Goal: Task Accomplishment & Management: Use online tool/utility

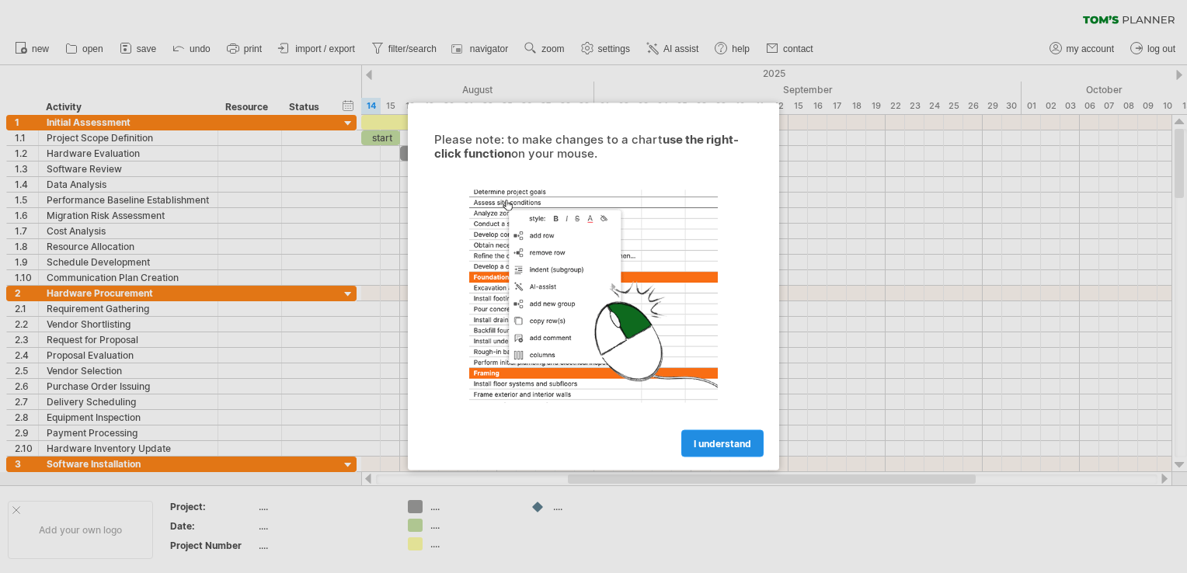
click at [687, 443] on link "I understand" at bounding box center [722, 443] width 82 height 27
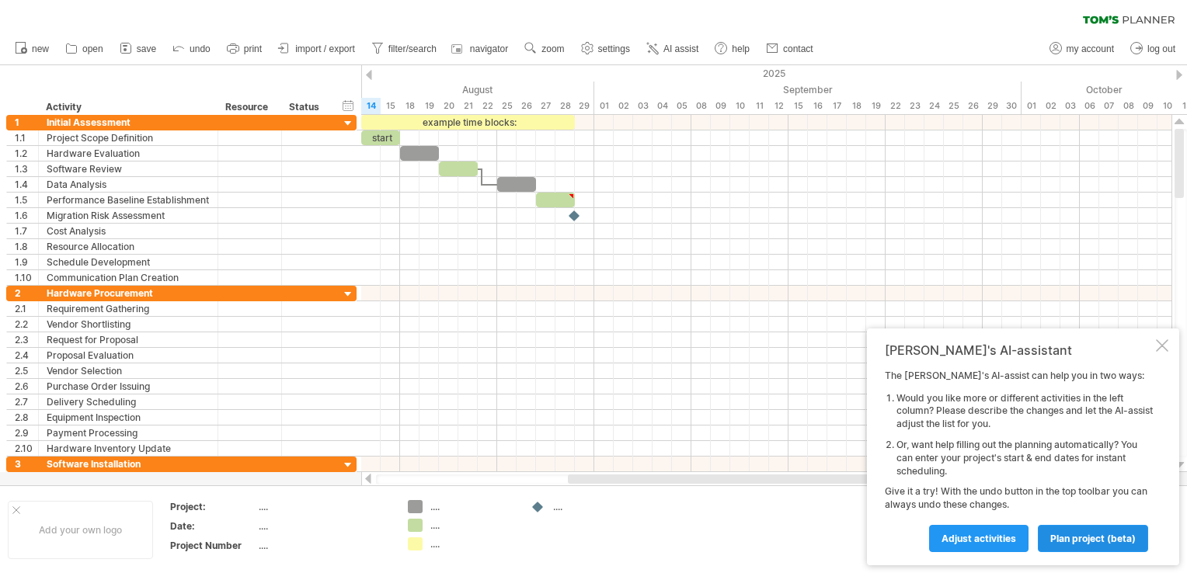
click at [1048, 542] on link "plan project (beta)" at bounding box center [1092, 538] width 110 height 27
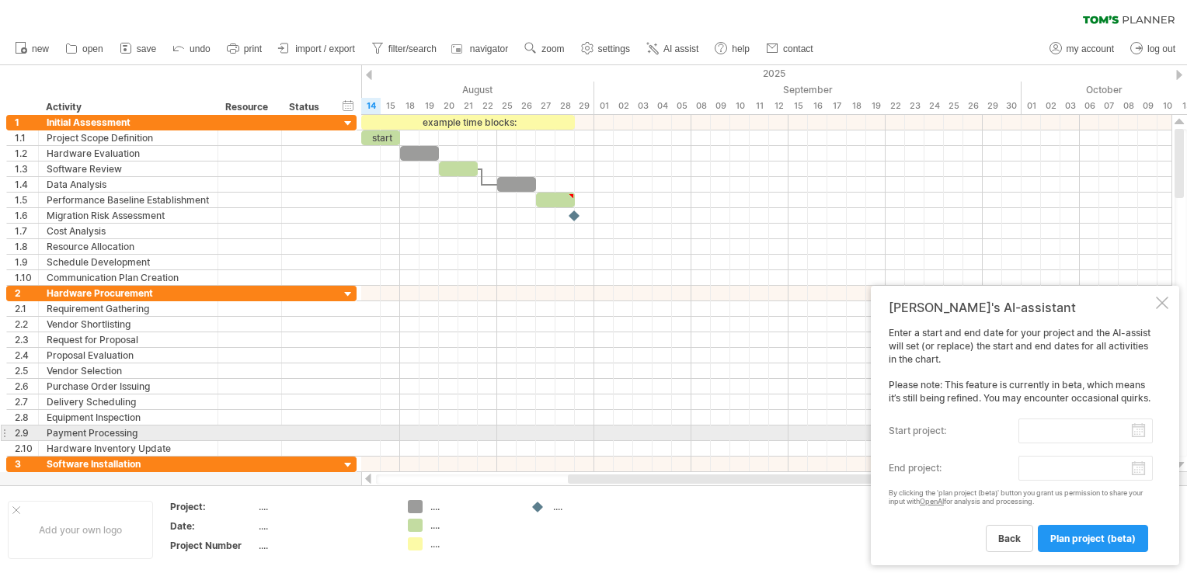
click at [1134, 430] on input "start project:" at bounding box center [1085, 431] width 134 height 25
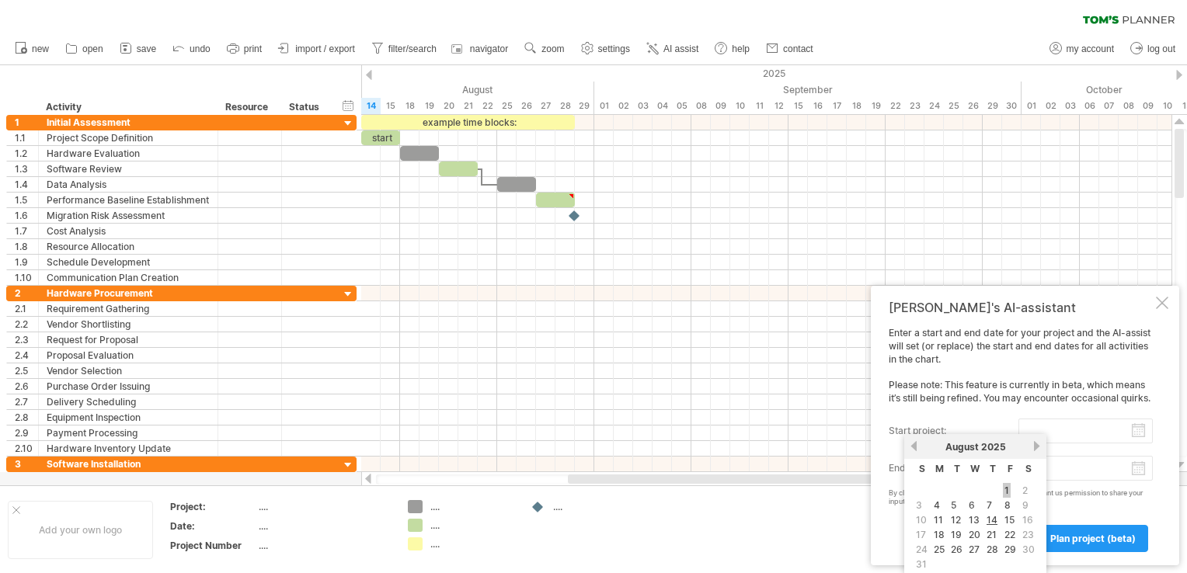
click at [1006, 489] on link "1" at bounding box center [1006, 490] width 8 height 15
type input "********"
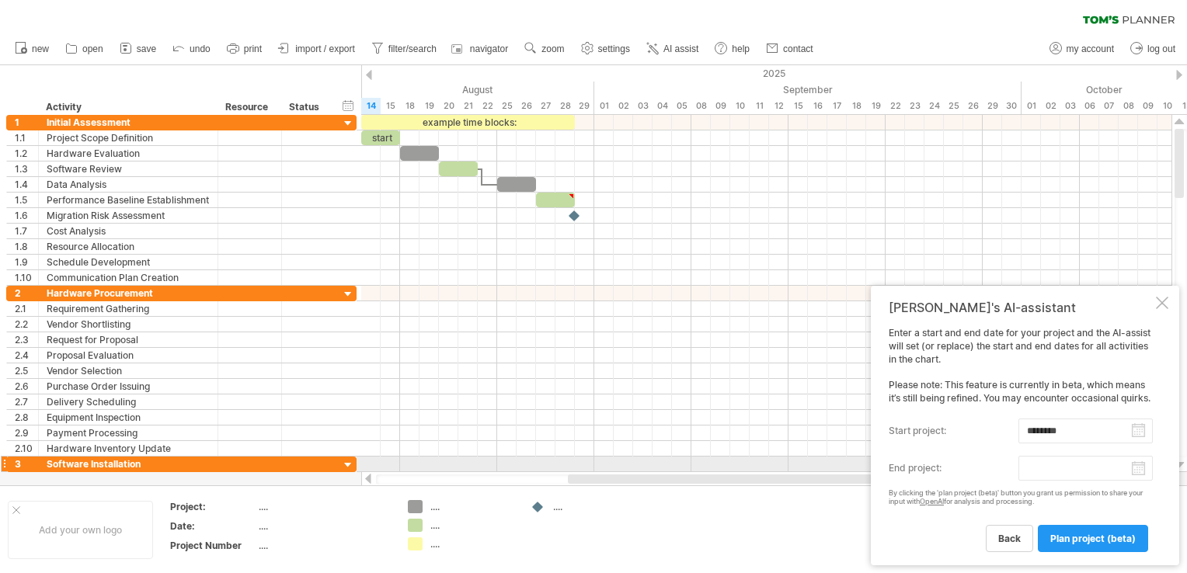
click at [1013, 466] on label "end project:" at bounding box center [953, 468] width 130 height 25
click at [1018, 466] on input "end project:" at bounding box center [1085, 468] width 134 height 25
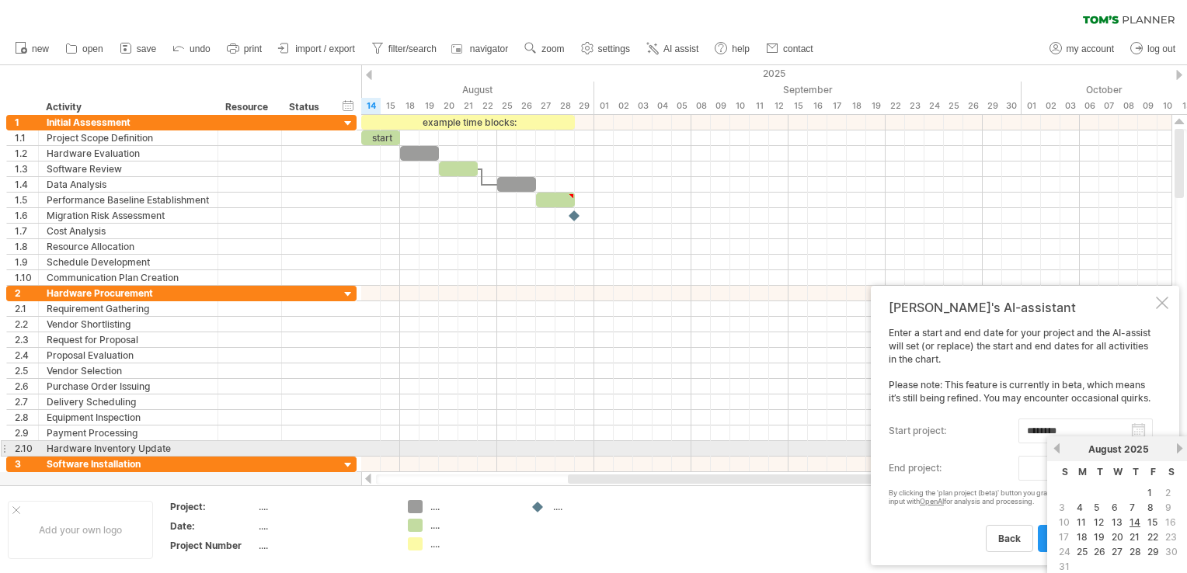
click at [1180, 443] on link "next" at bounding box center [1179, 449] width 12 height 12
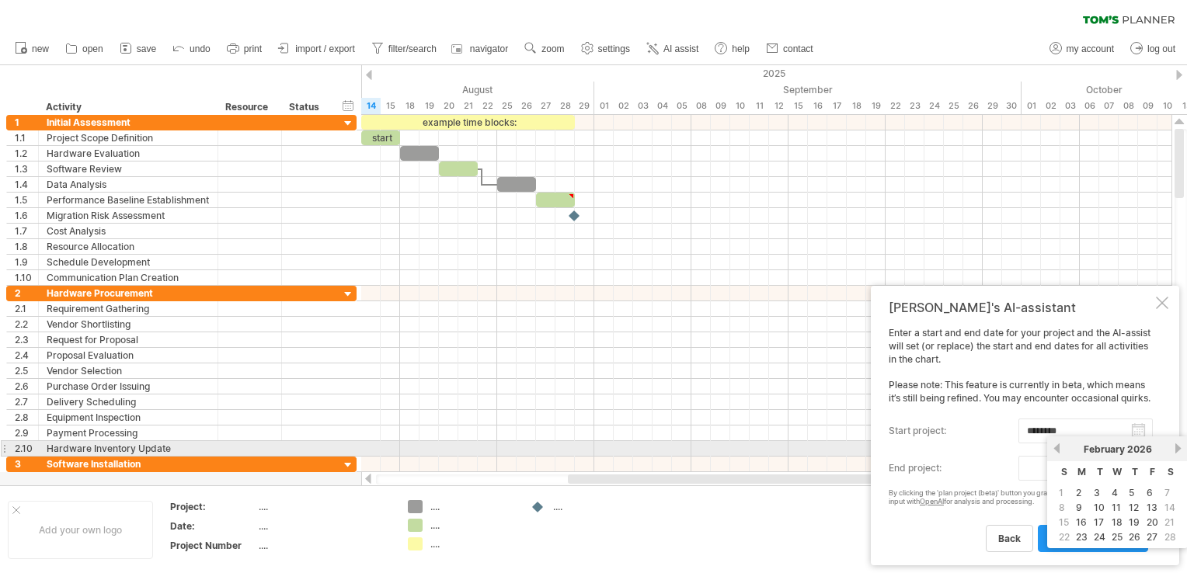
click at [1180, 443] on link "next" at bounding box center [1178, 449] width 12 height 12
click at [1180, 443] on link "next" at bounding box center [1179, 449] width 12 height 12
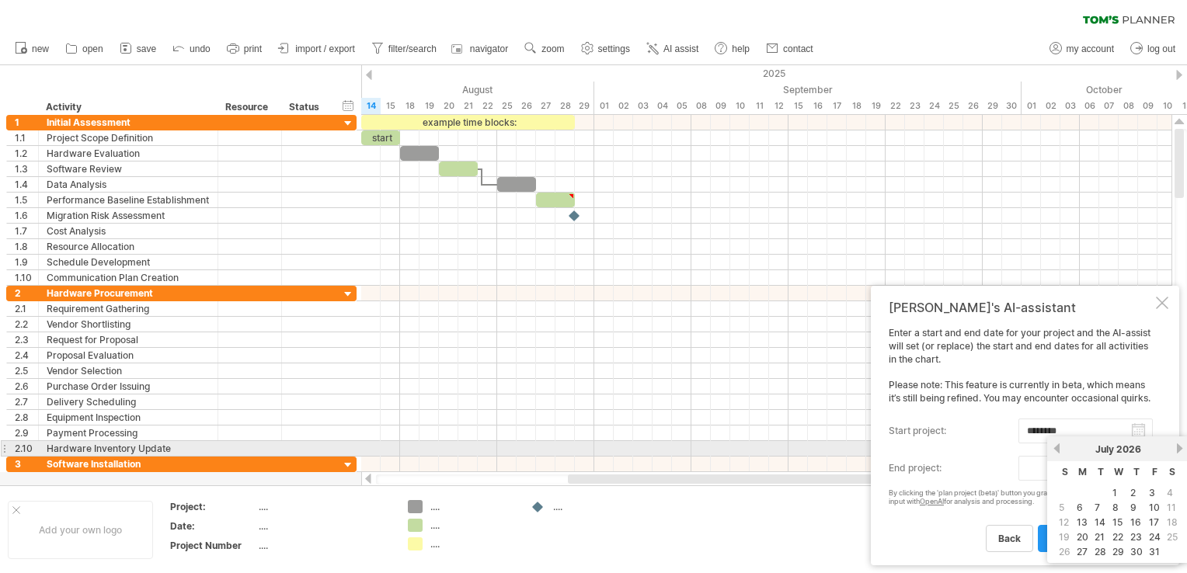
click at [1057, 442] on div "previous next [DATE]" at bounding box center [1118, 448] width 142 height 25
click at [1058, 450] on link "previous" at bounding box center [1057, 449] width 12 height 12
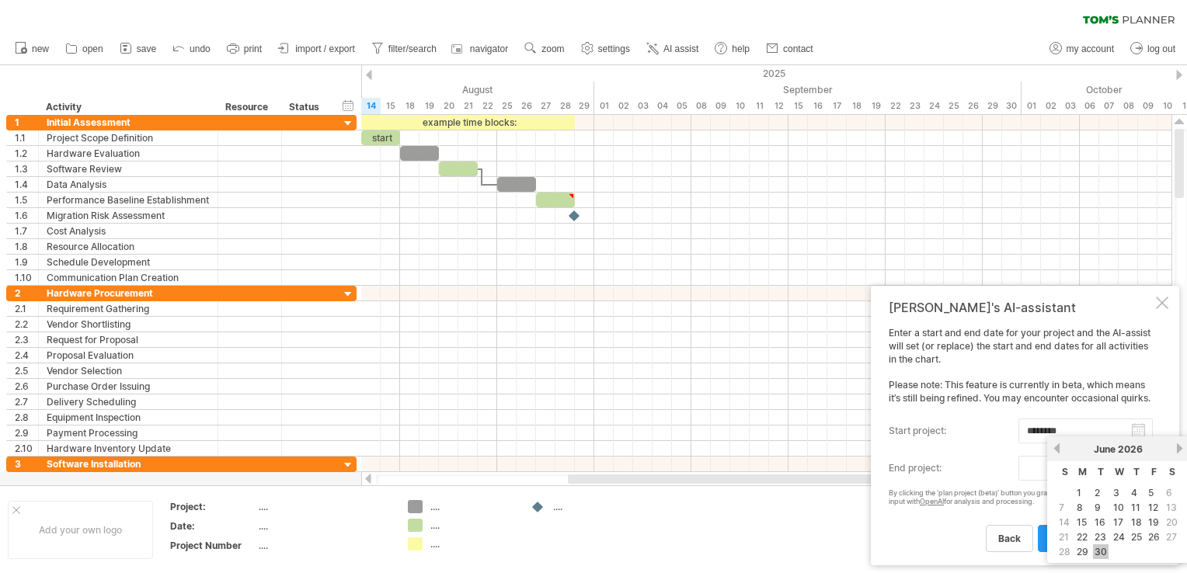
click at [1093, 551] on link "30" at bounding box center [1101, 551] width 16 height 15
type input "********"
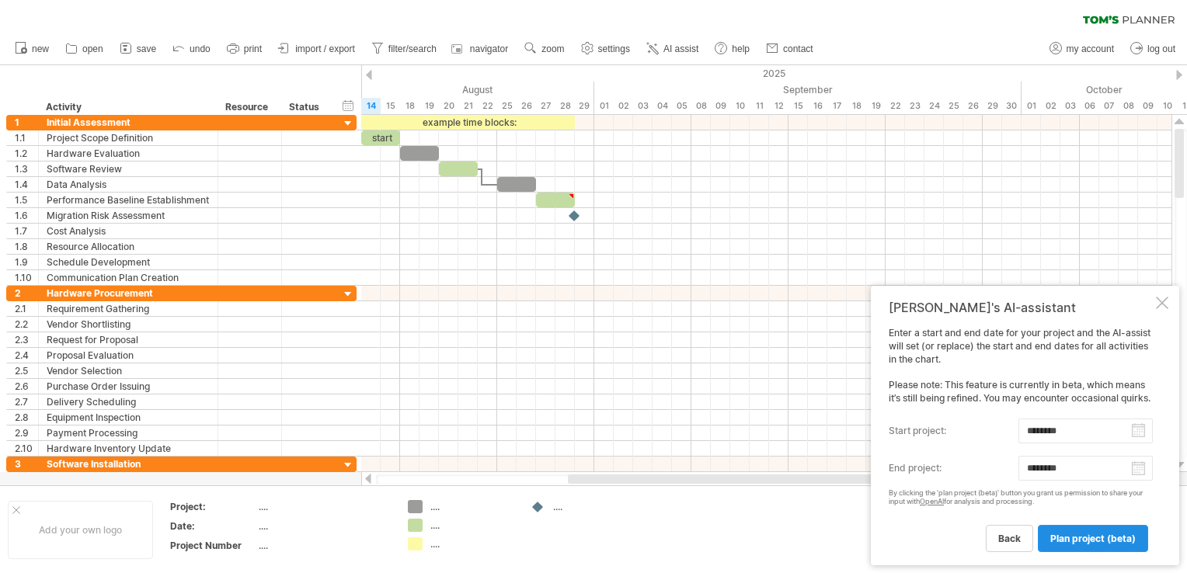
click at [1089, 538] on span "plan project (beta)" at bounding box center [1092, 539] width 85 height 12
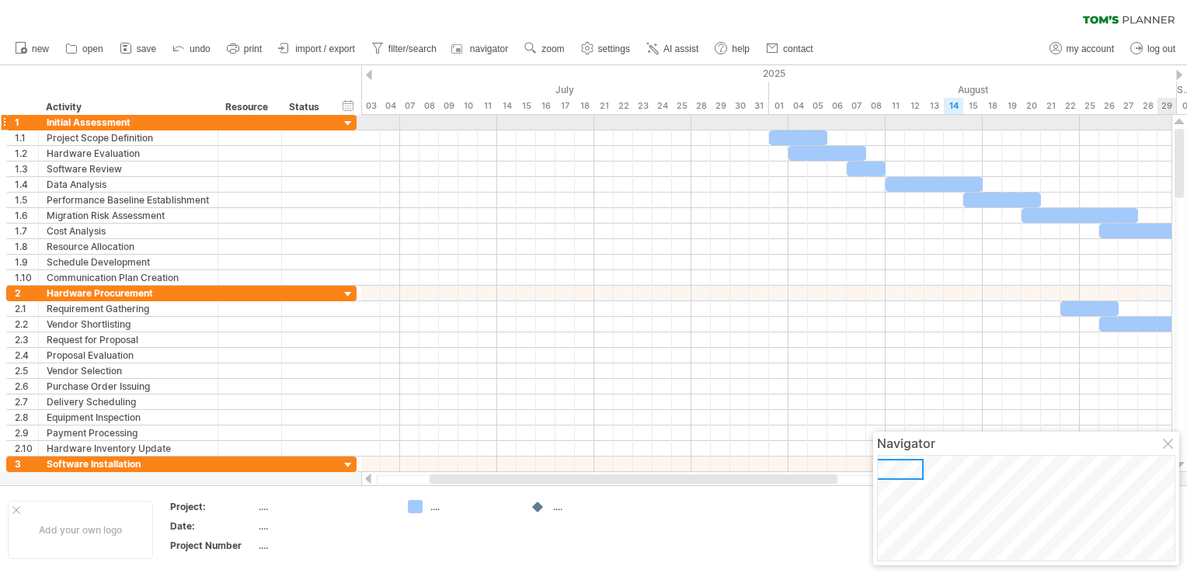
click at [1171, 120] on div at bounding box center [1179, 293] width 16 height 357
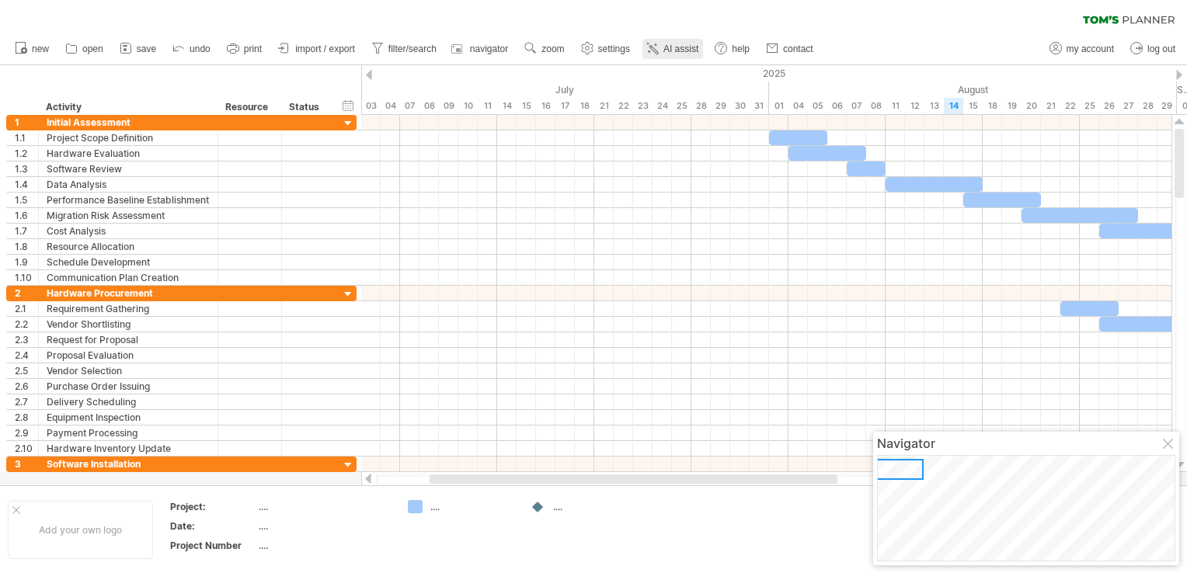
click at [691, 48] on span "AI assist" at bounding box center [680, 48] width 35 height 11
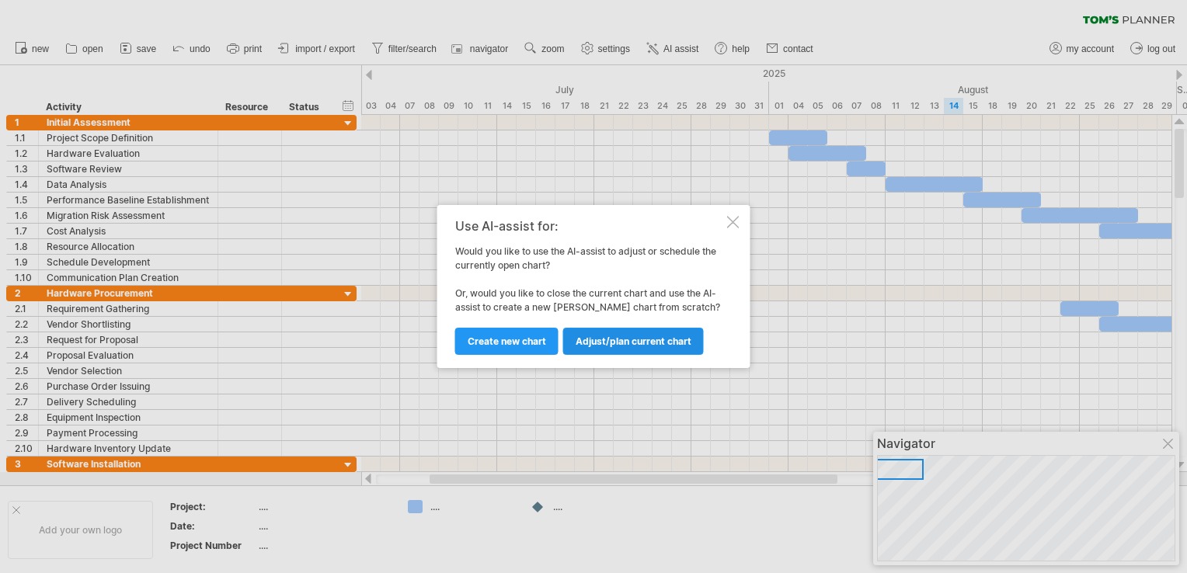
click at [582, 334] on link "Adjust/plan current chart" at bounding box center [633, 341] width 141 height 27
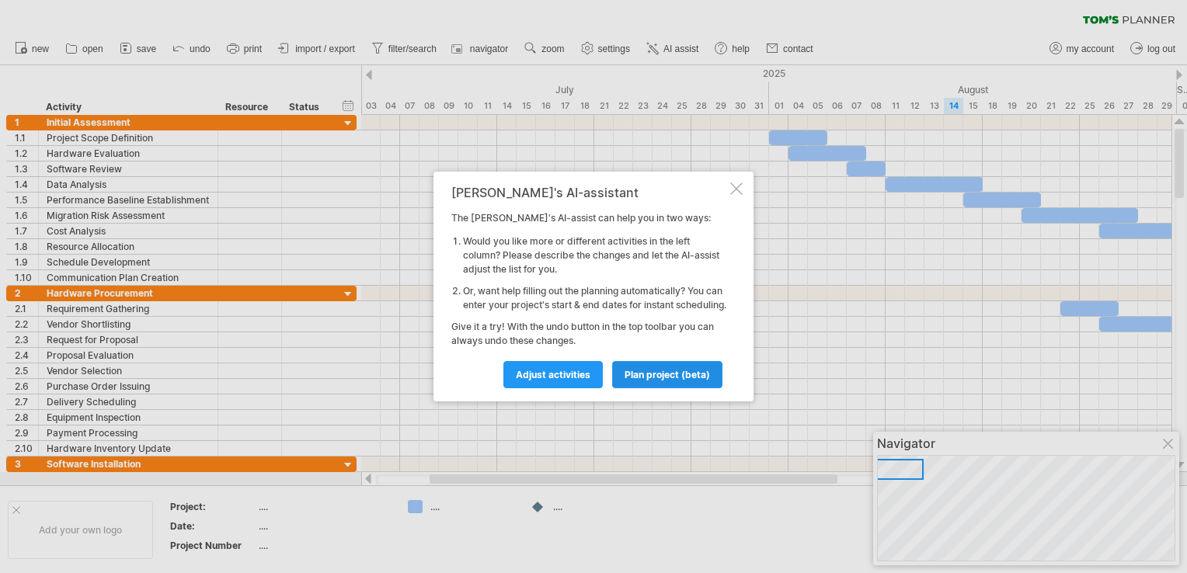
click at [627, 380] on span "plan project (beta)" at bounding box center [666, 375] width 85 height 12
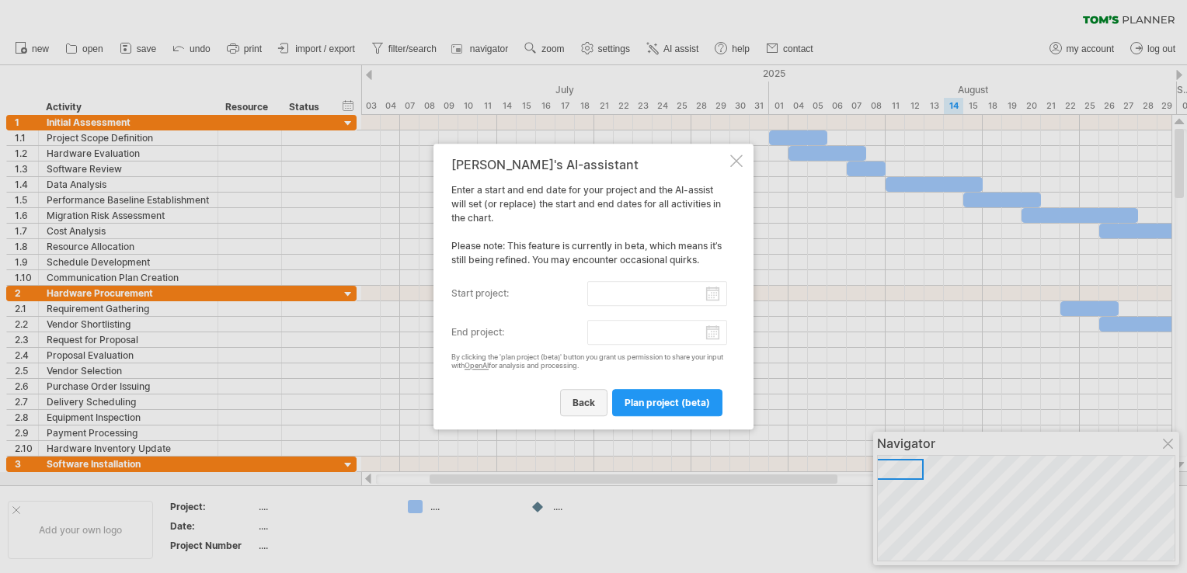
click at [592, 397] on span "back" at bounding box center [583, 403] width 23 height 12
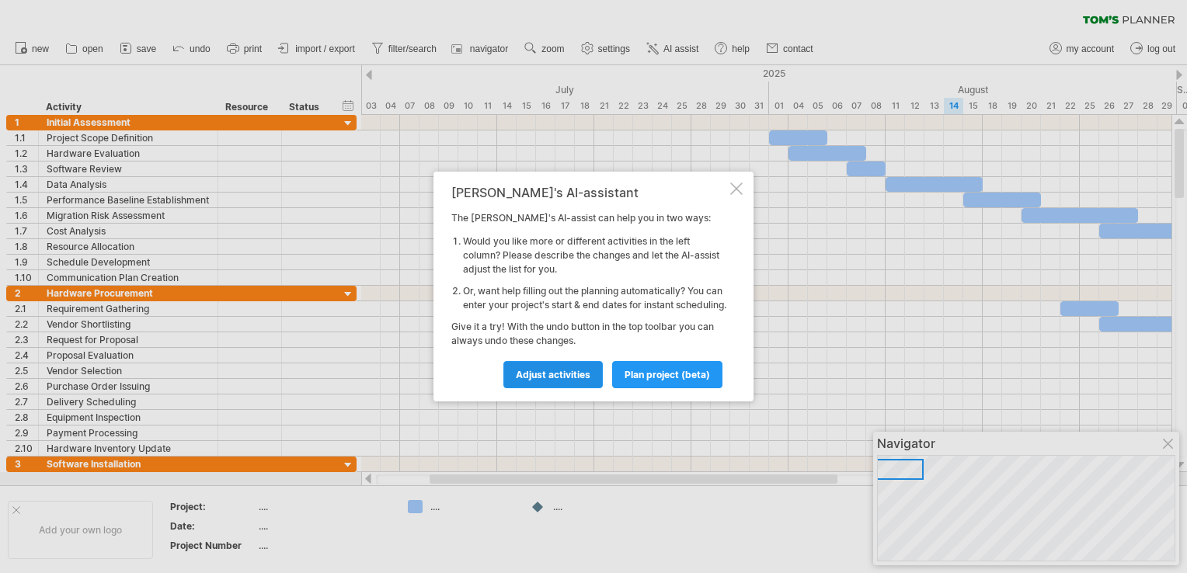
click at [565, 379] on span "Adjust activities" at bounding box center [553, 375] width 75 height 12
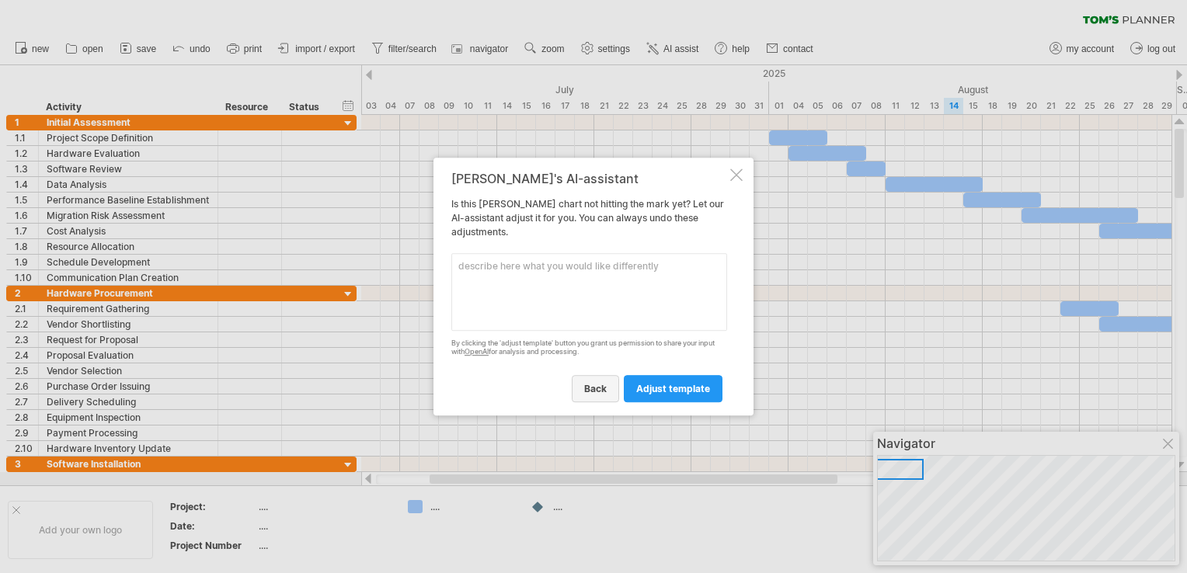
click at [599, 387] on span "back" at bounding box center [595, 389] width 23 height 12
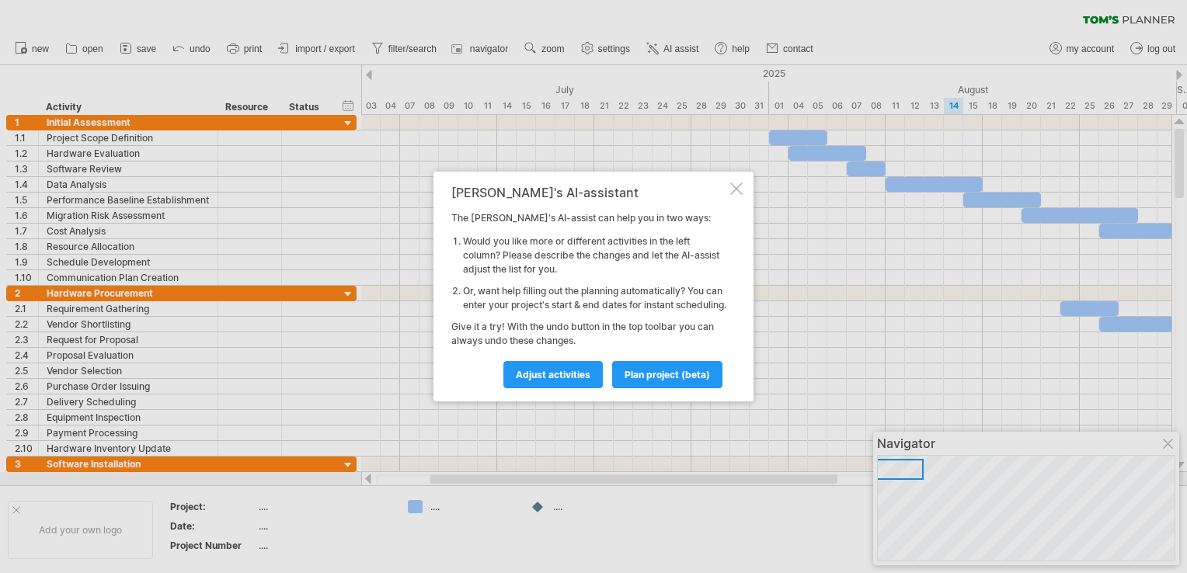
click at [728, 188] on div "[PERSON_NAME]'s AI-assistant The [PERSON_NAME]'s AI-assist can help you in two …" at bounding box center [593, 287] width 320 height 230
click at [728, 182] on div "[PERSON_NAME]'s AI-assistant The [PERSON_NAME]'s AI-assist can help you in two …" at bounding box center [593, 287] width 320 height 230
click at [737, 182] on div at bounding box center [736, 188] width 12 height 12
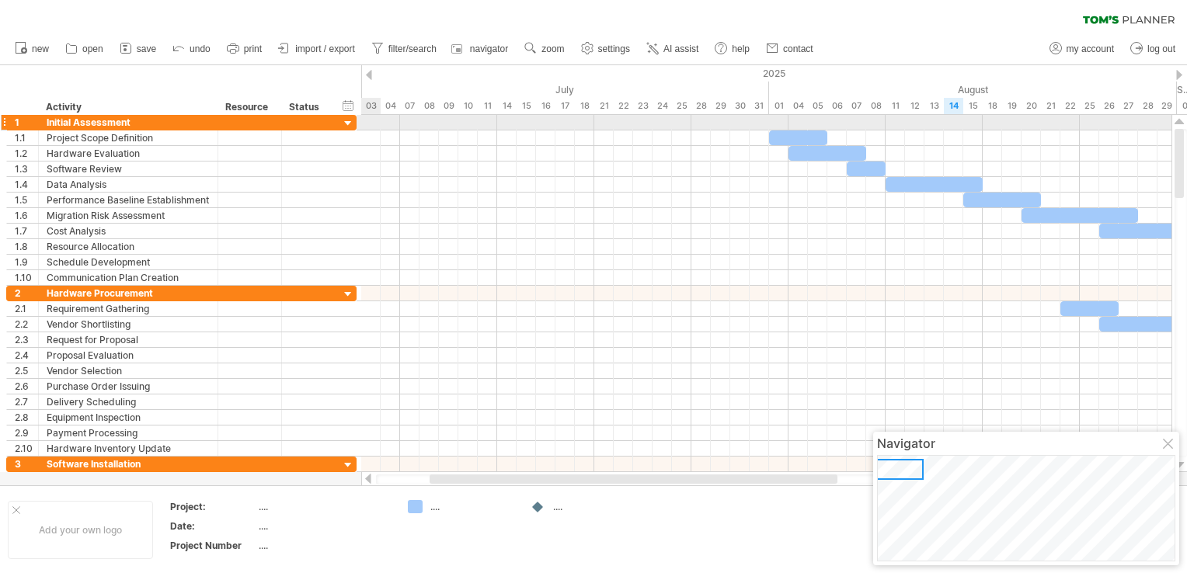
click at [349, 127] on div at bounding box center [348, 123] width 15 height 15
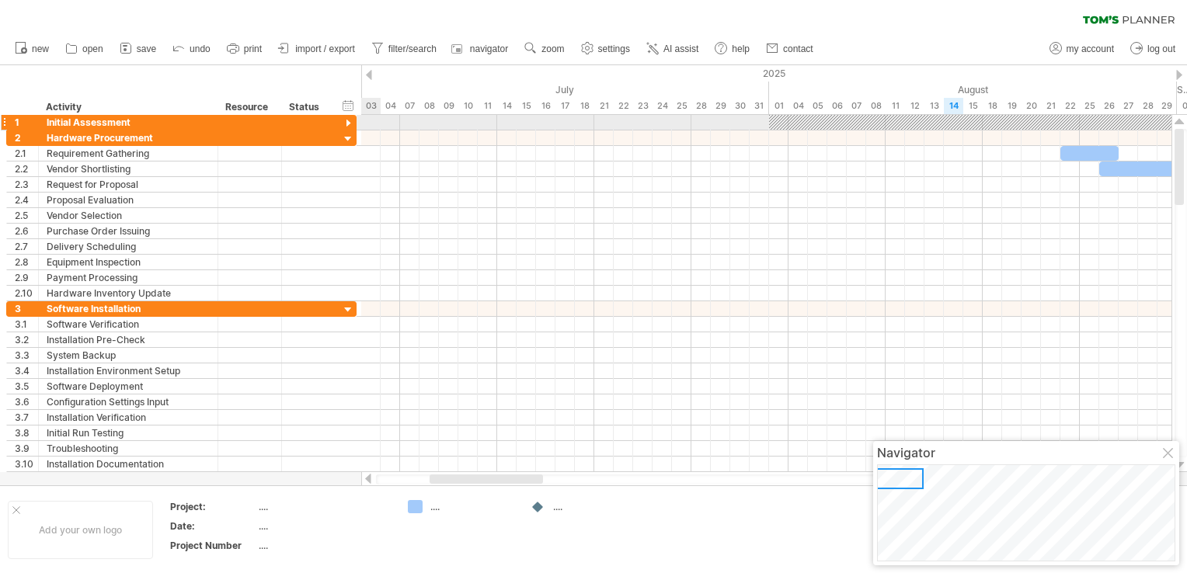
click at [349, 127] on div at bounding box center [348, 123] width 15 height 15
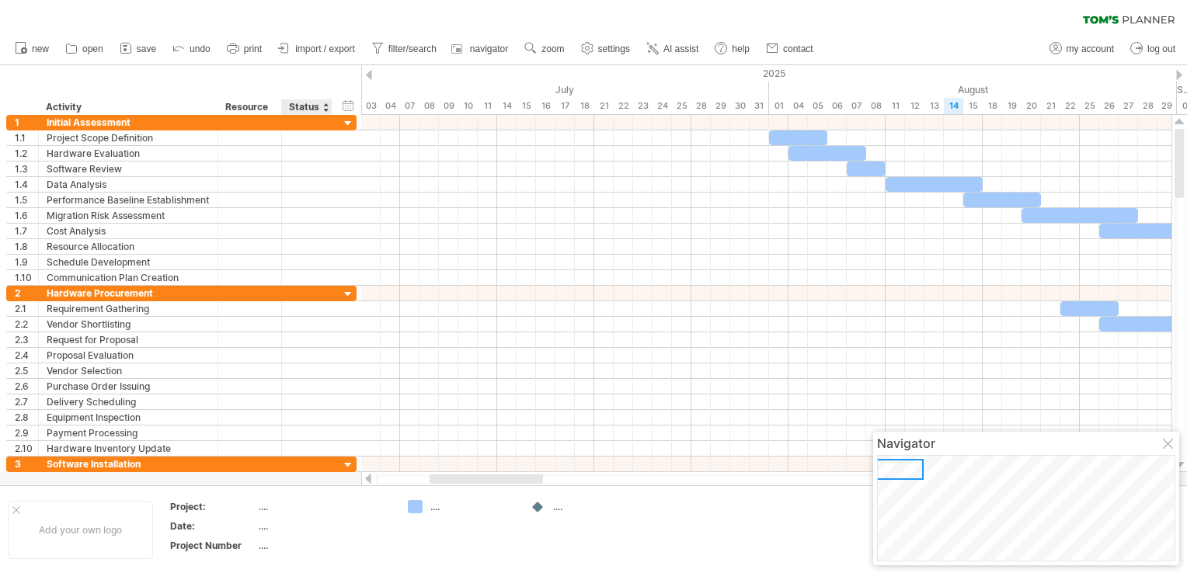
click at [313, 107] on div "Status" at bounding box center [306, 107] width 34 height 16
click at [324, 110] on div at bounding box center [325, 107] width 6 height 16
click at [252, 104] on div "Resource" at bounding box center [248, 107] width 47 height 16
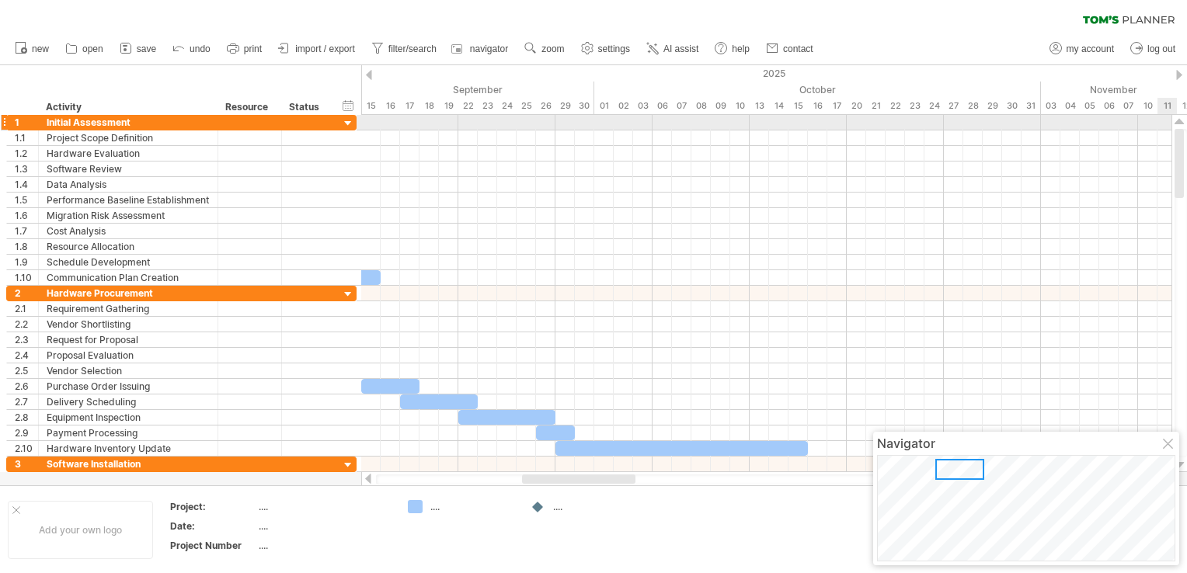
drag, startPoint x: 1175, startPoint y: 265, endPoint x: 1170, endPoint y: 127, distance: 138.3
click at [1170, 127] on div "Trying to reach [DOMAIN_NAME] Connected again... 0% clear filter new 1" at bounding box center [593, 286] width 1187 height 573
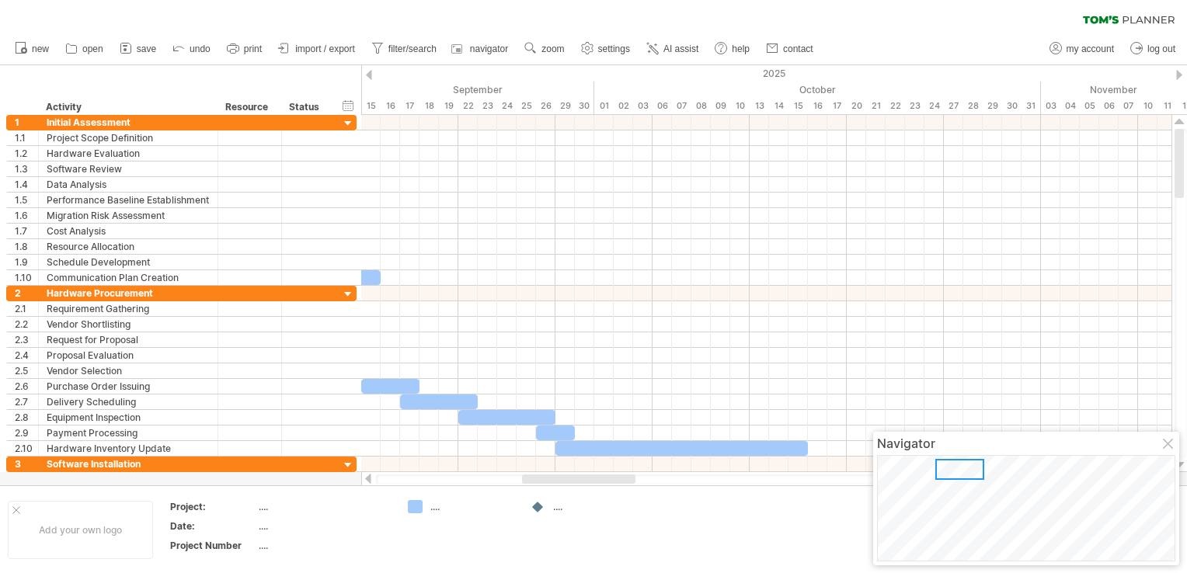
click at [370, 76] on div at bounding box center [369, 75] width 6 height 10
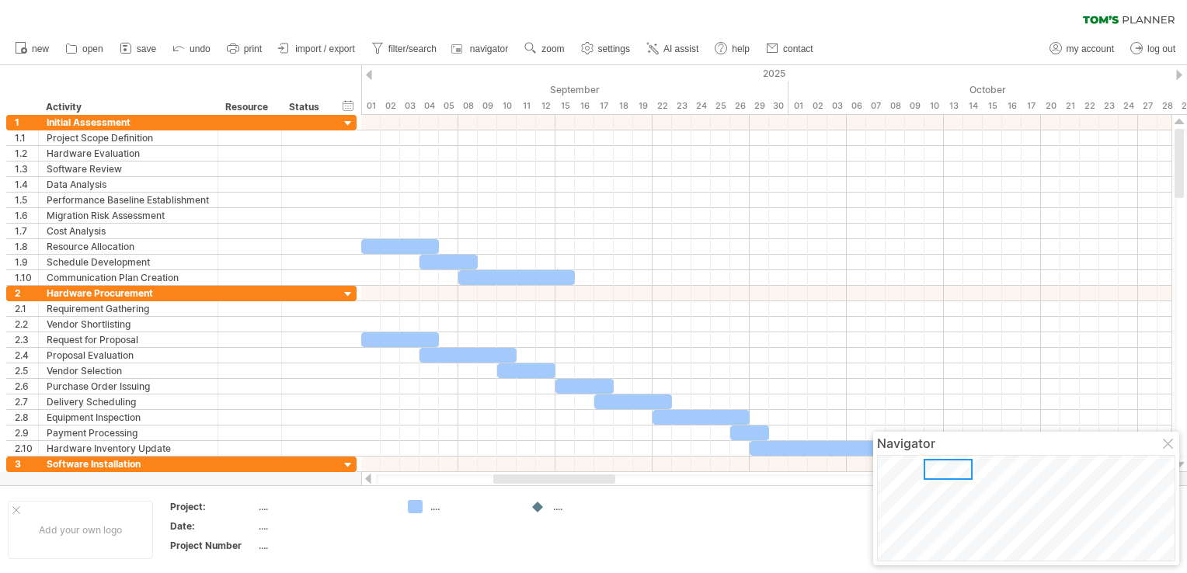
click at [370, 76] on div at bounding box center [369, 75] width 6 height 10
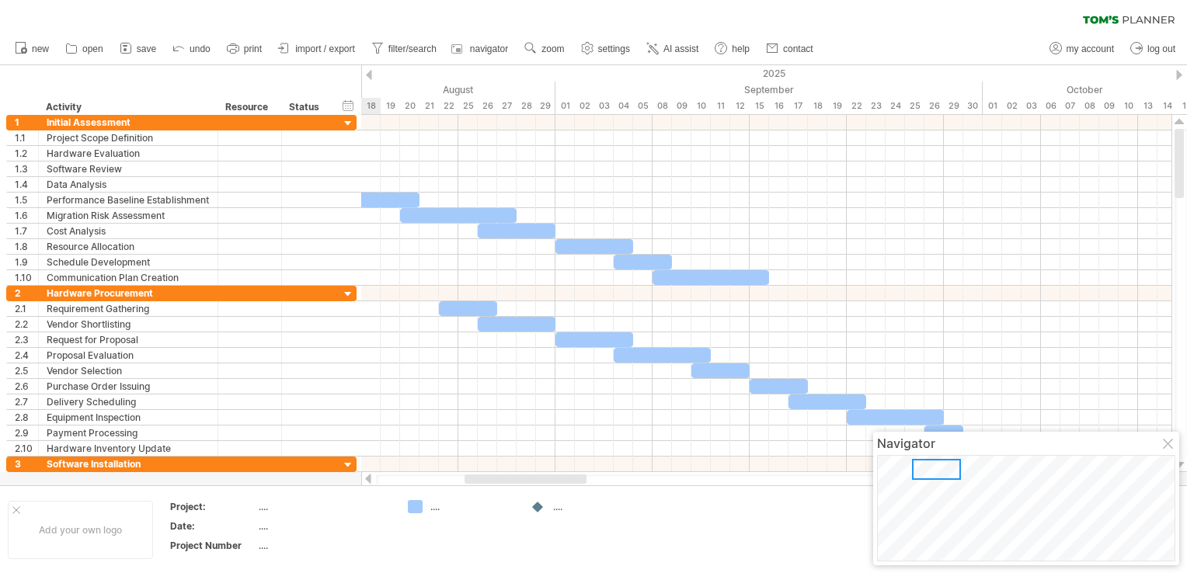
click at [370, 76] on div at bounding box center [369, 75] width 6 height 10
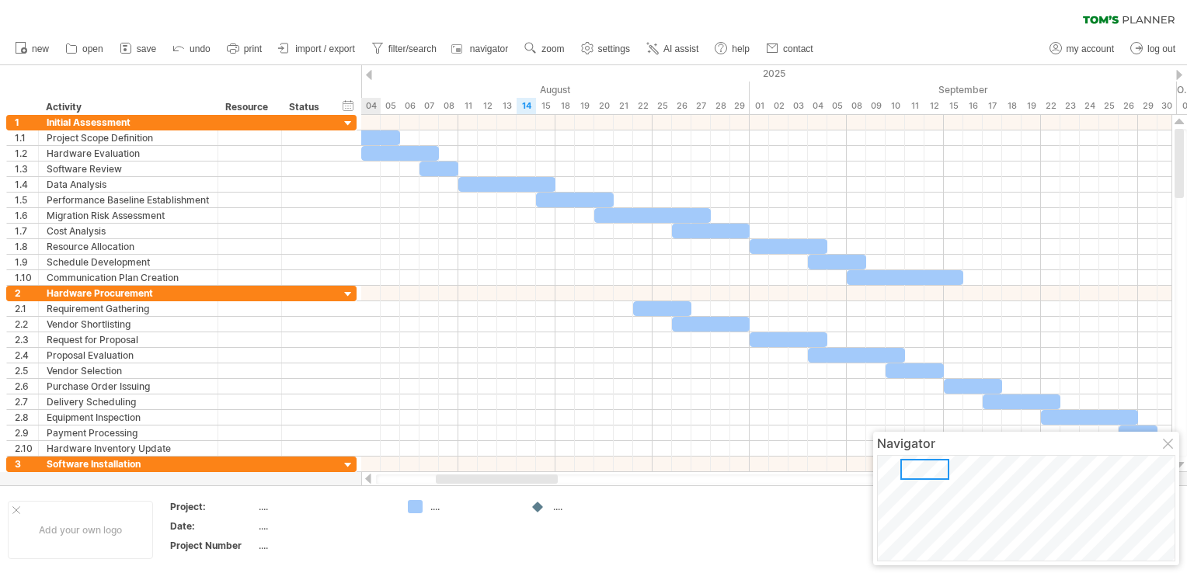
click at [370, 76] on div at bounding box center [369, 75] width 6 height 10
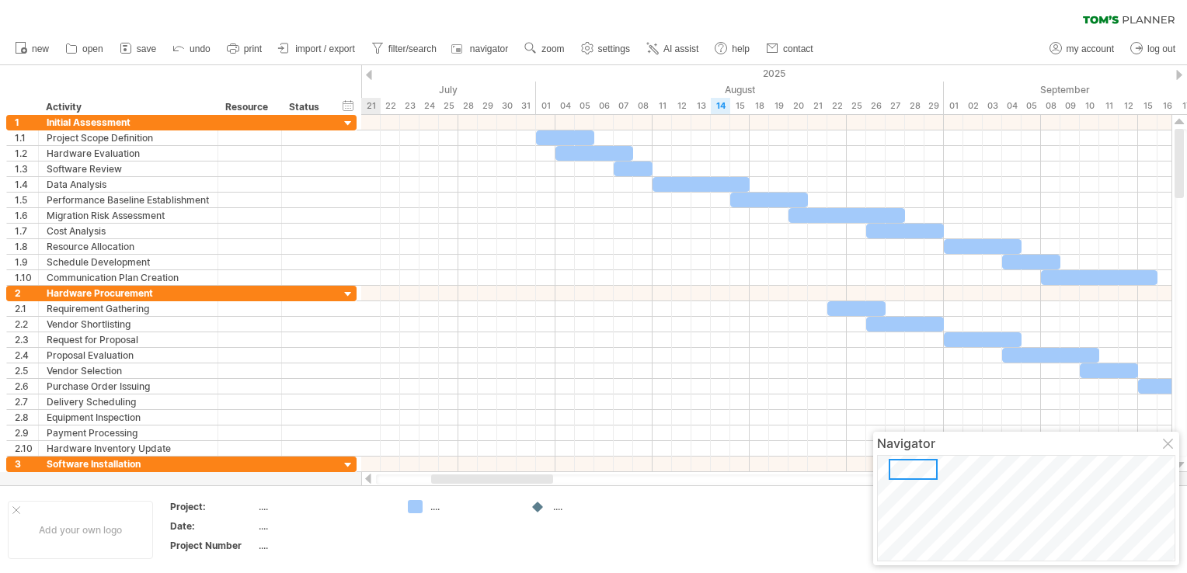
click at [370, 76] on div at bounding box center [369, 75] width 6 height 10
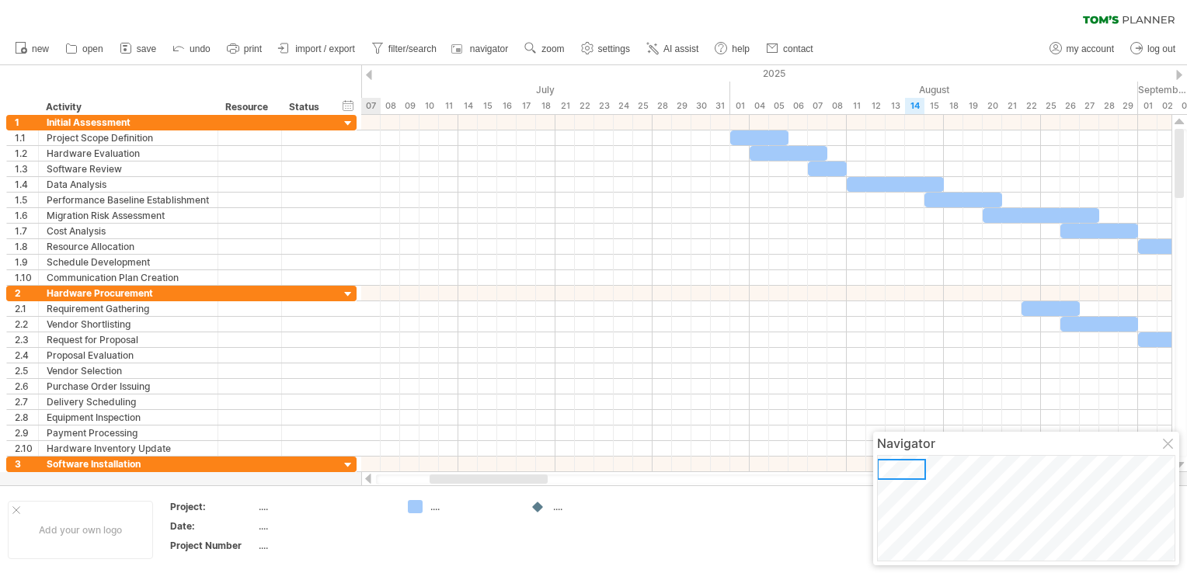
click at [370, 76] on div at bounding box center [369, 75] width 6 height 10
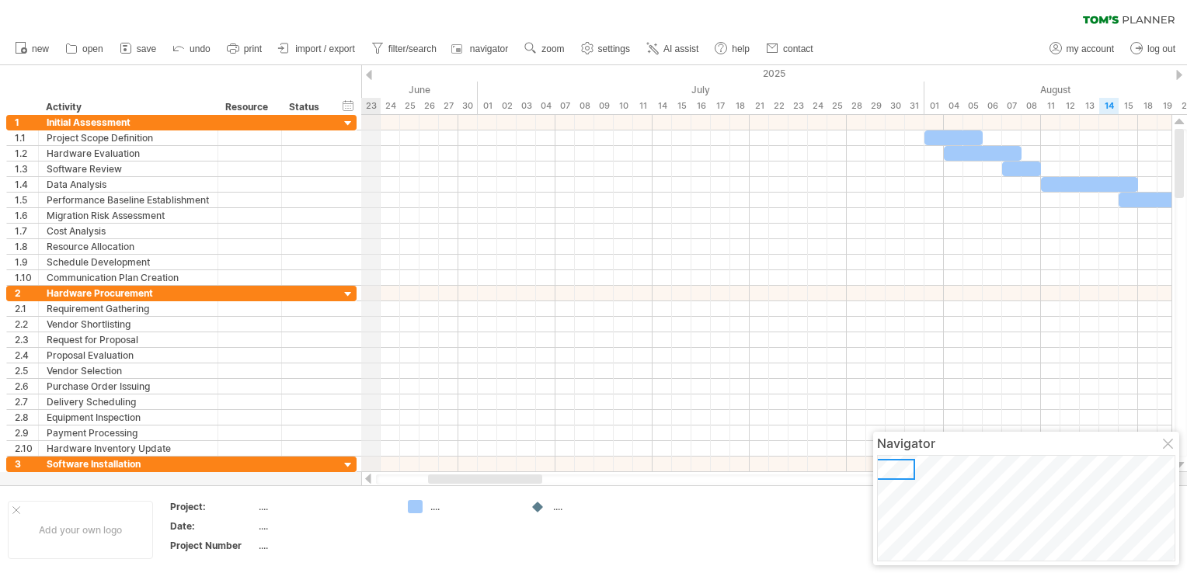
click at [372, 71] on div "Trying to reach [DOMAIN_NAME] Connected again... 0% clear filter new 1" at bounding box center [593, 286] width 1187 height 573
click at [1174, 76] on div "2025" at bounding box center [972, 73] width 3630 height 16
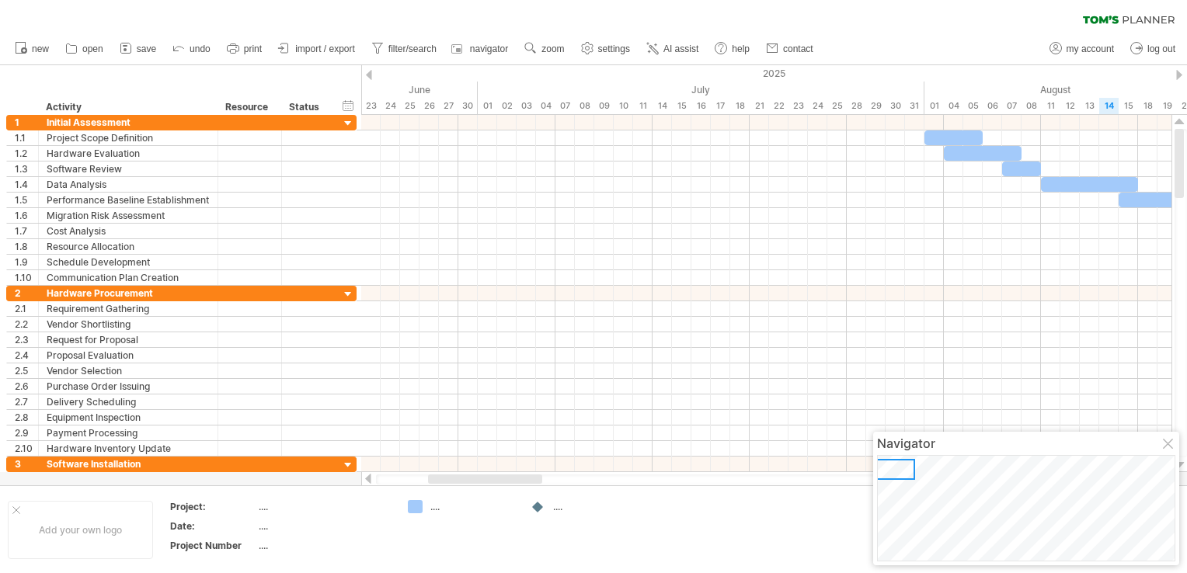
click at [1177, 76] on div at bounding box center [1179, 75] width 6 height 10
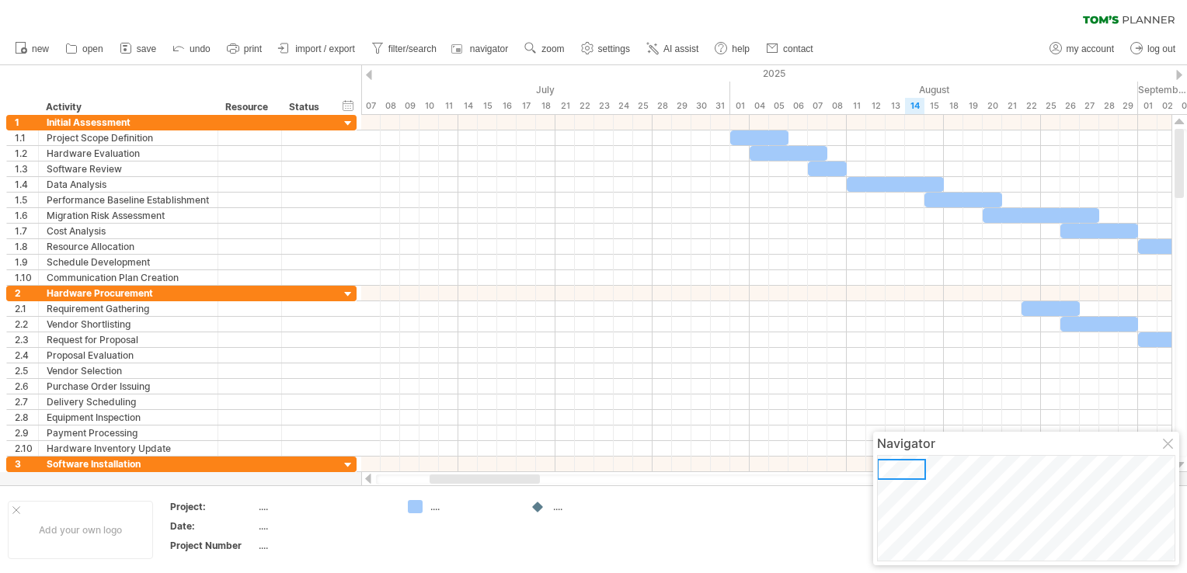
click at [1177, 76] on div at bounding box center [1179, 75] width 6 height 10
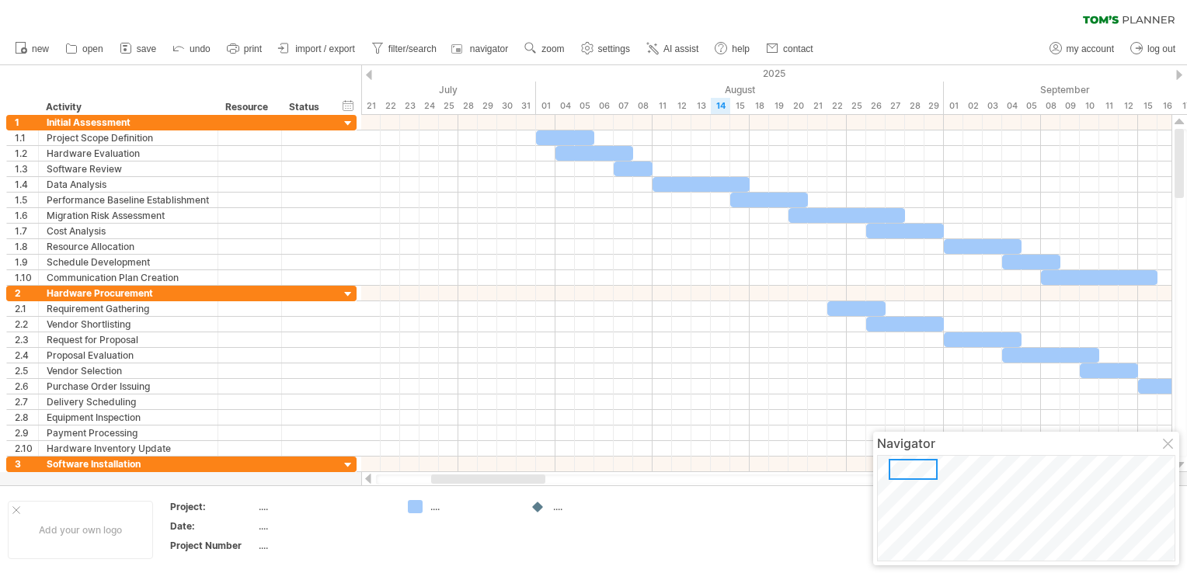
click at [1177, 76] on div at bounding box center [1179, 75] width 6 height 10
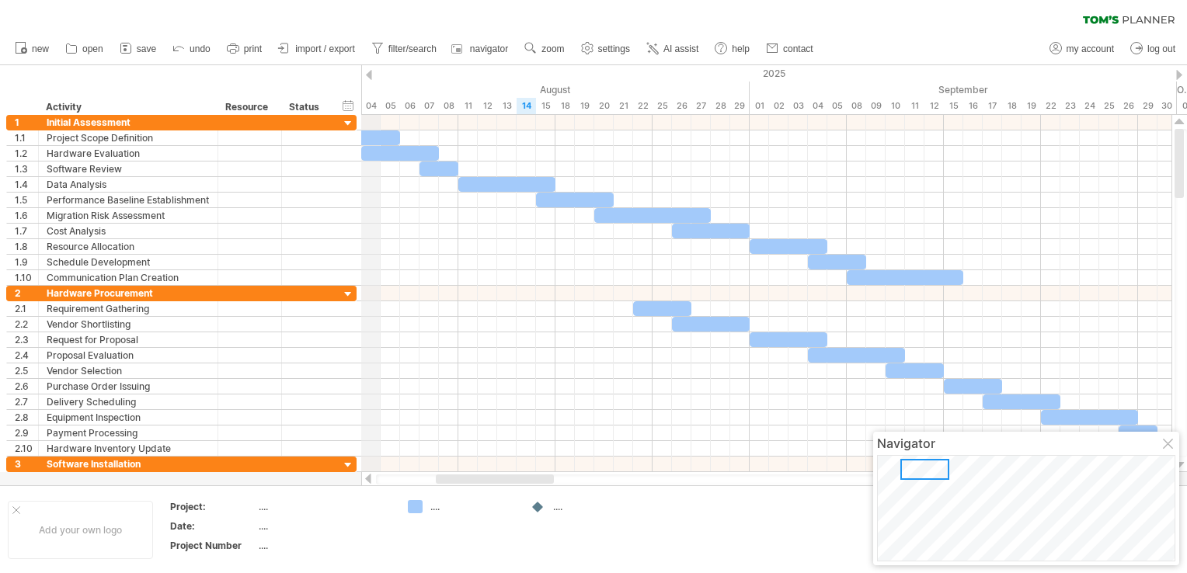
click at [377, 76] on div "2025" at bounding box center [390, 73] width 3630 height 16
click at [370, 73] on div at bounding box center [369, 75] width 6 height 10
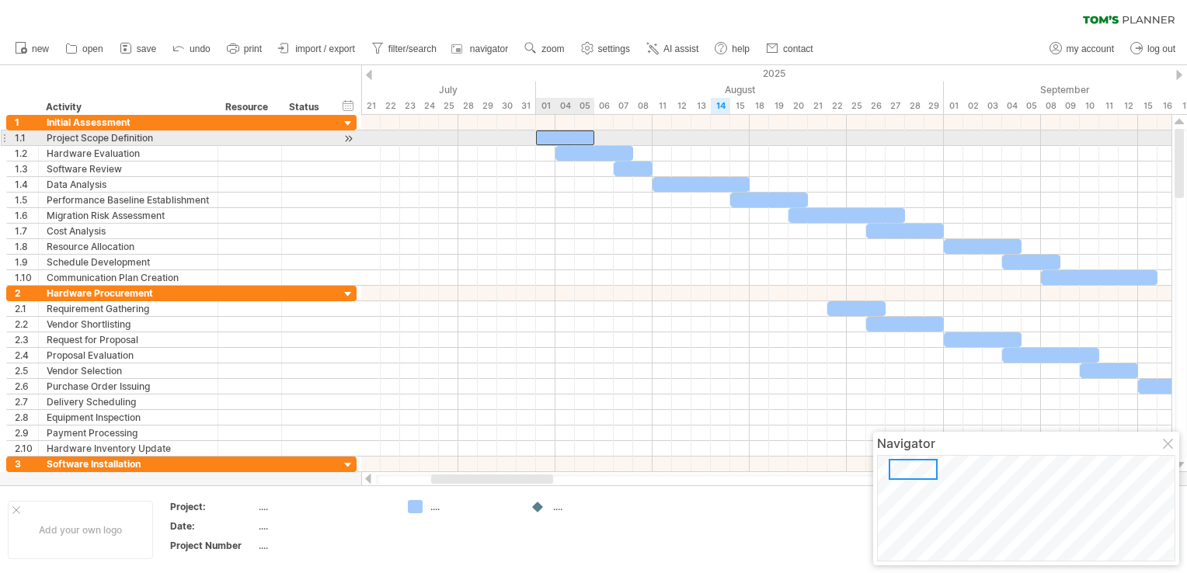
click at [546, 138] on div at bounding box center [565, 137] width 58 height 15
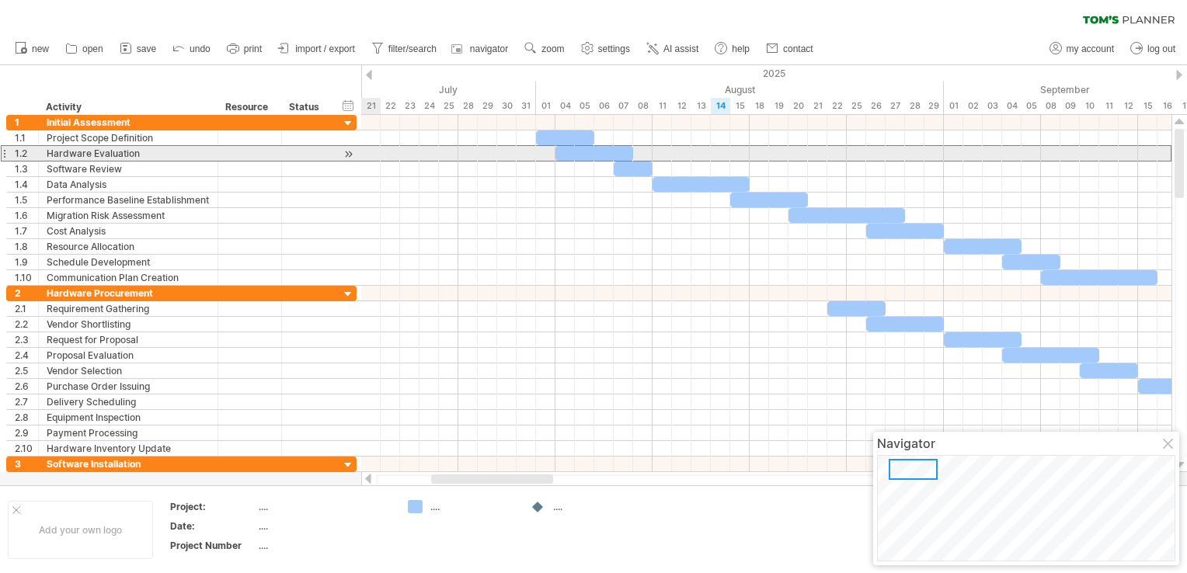
click at [356, 157] on div "**********" at bounding box center [181, 153] width 350 height 16
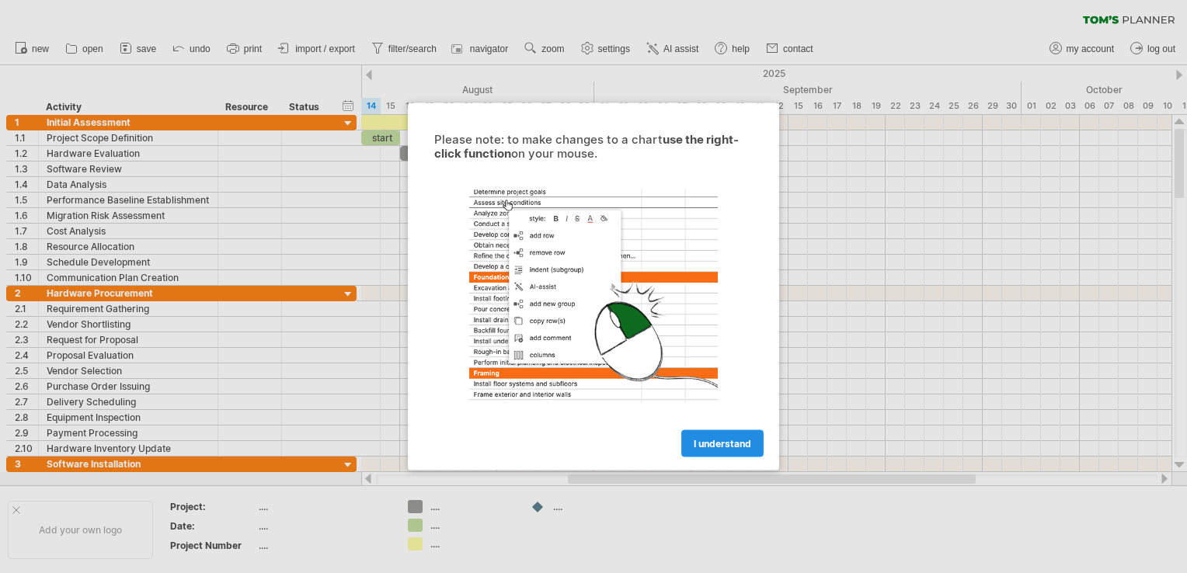
click at [716, 449] on link "I understand" at bounding box center [722, 443] width 82 height 27
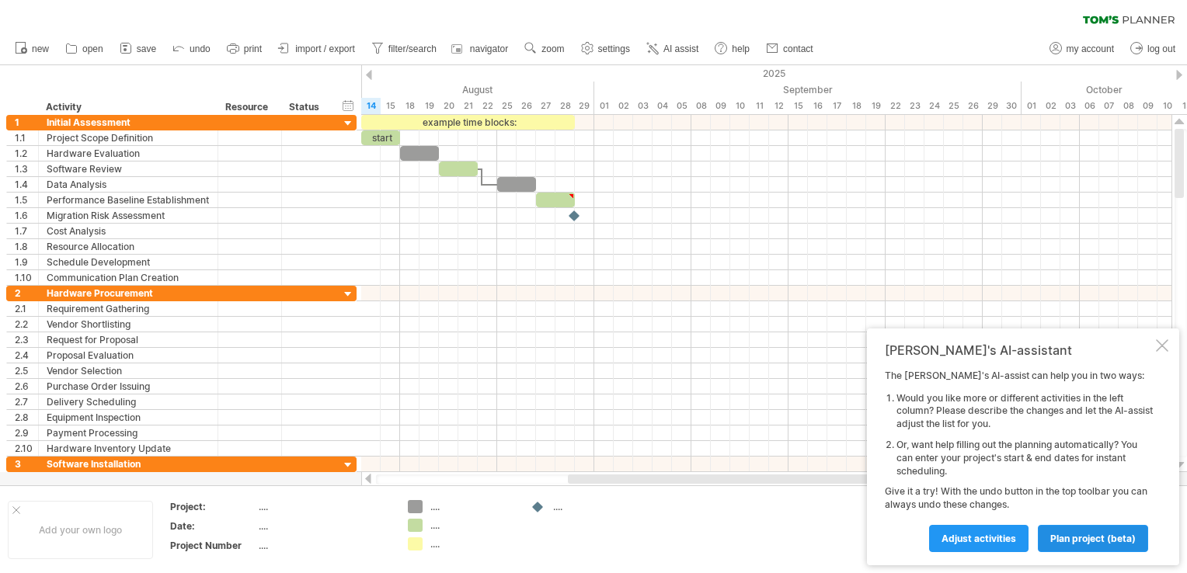
click at [1081, 536] on span "plan project (beta)" at bounding box center [1092, 539] width 85 height 12
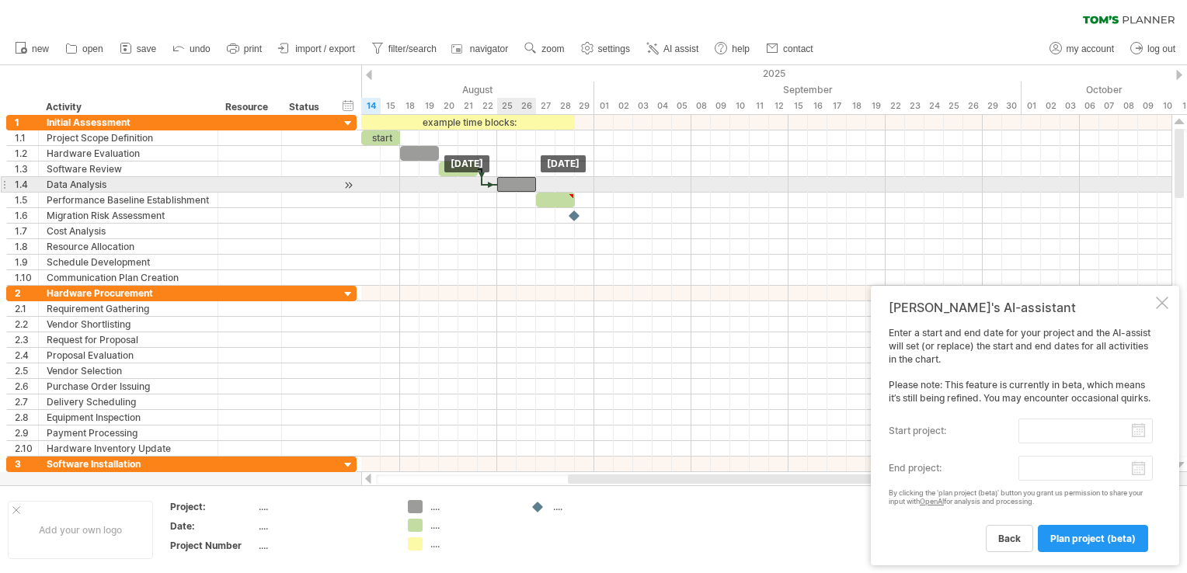
click at [519, 188] on div at bounding box center [516, 184] width 39 height 15
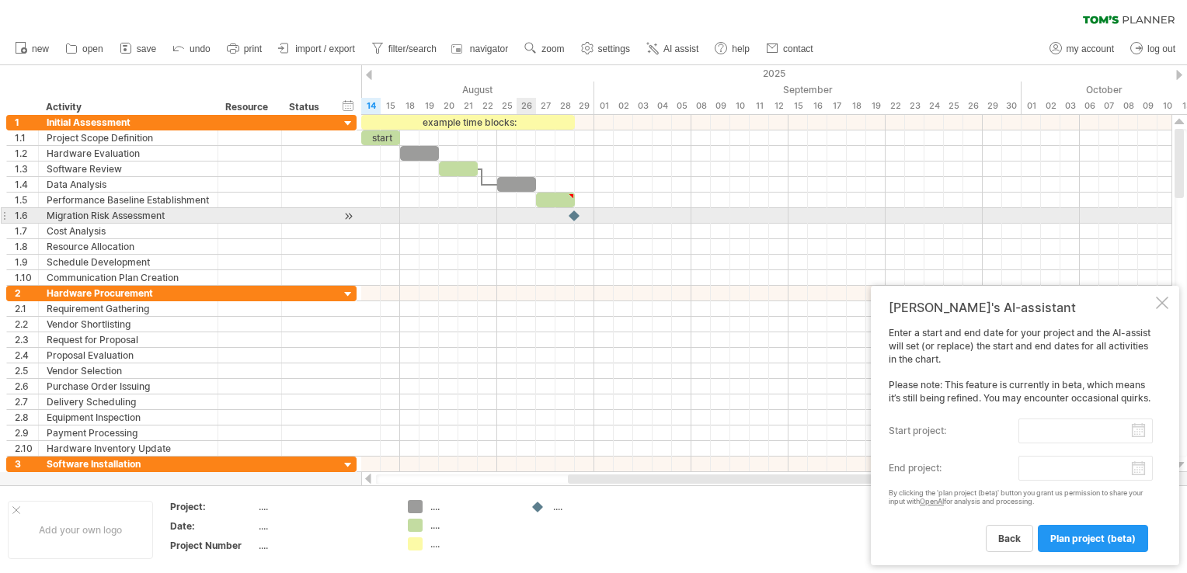
click at [524, 215] on div at bounding box center [766, 216] width 810 height 16
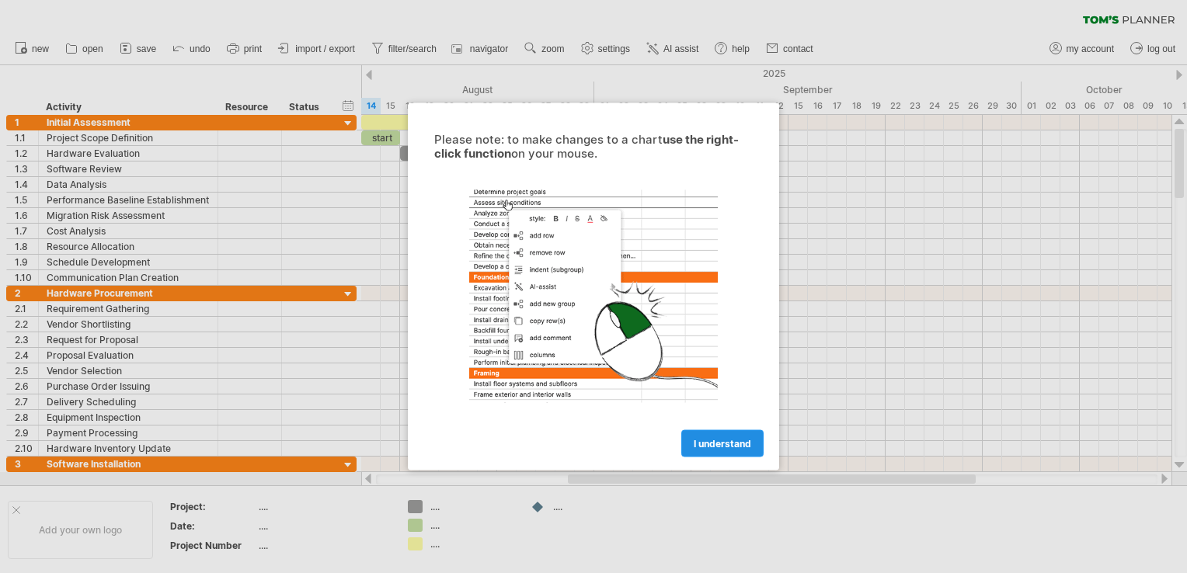
click at [717, 443] on span "I understand" at bounding box center [721, 444] width 57 height 12
